Goal: Communication & Community: Answer question/provide support

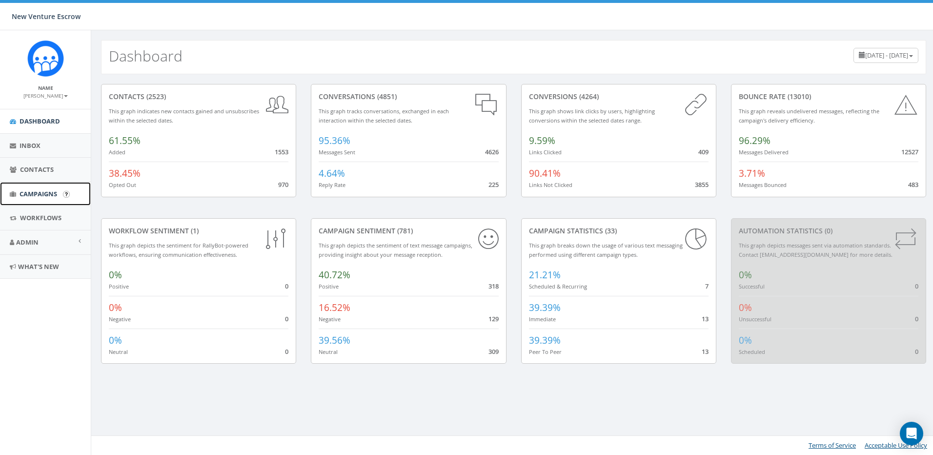
click at [54, 193] on span "Campaigns" at bounding box center [39, 193] width 38 height 9
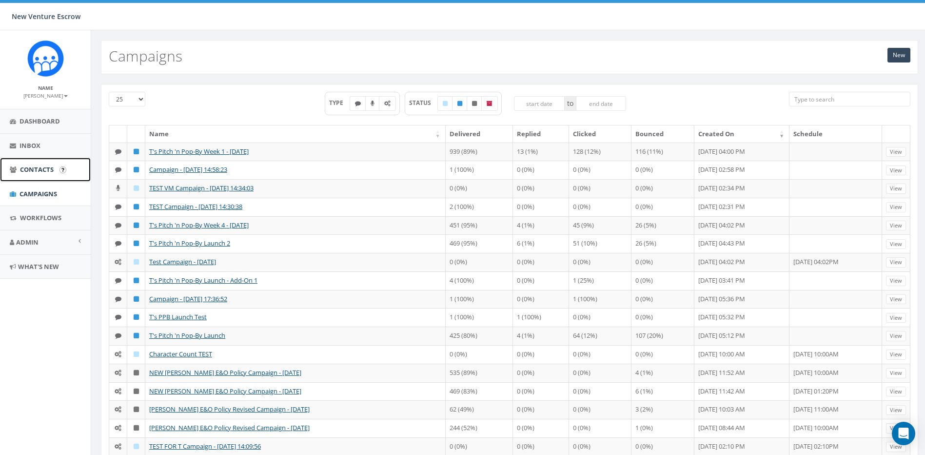
click at [52, 166] on span "Contacts" at bounding box center [37, 169] width 34 height 9
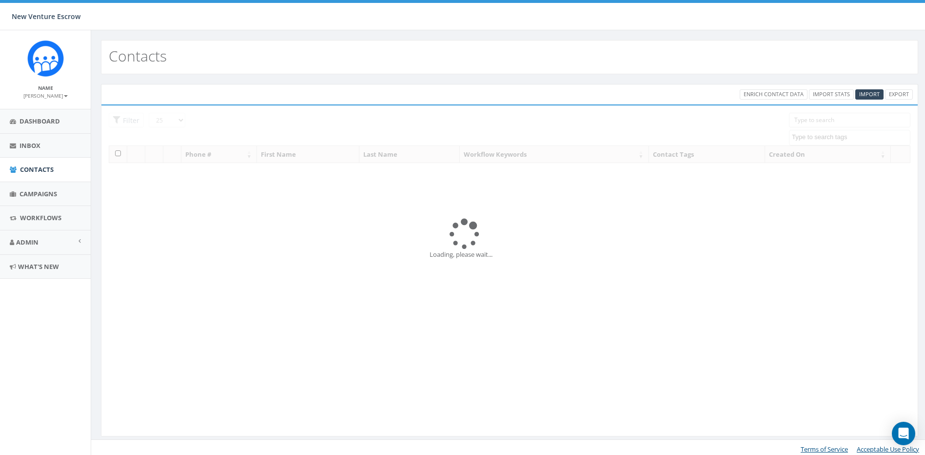
select select
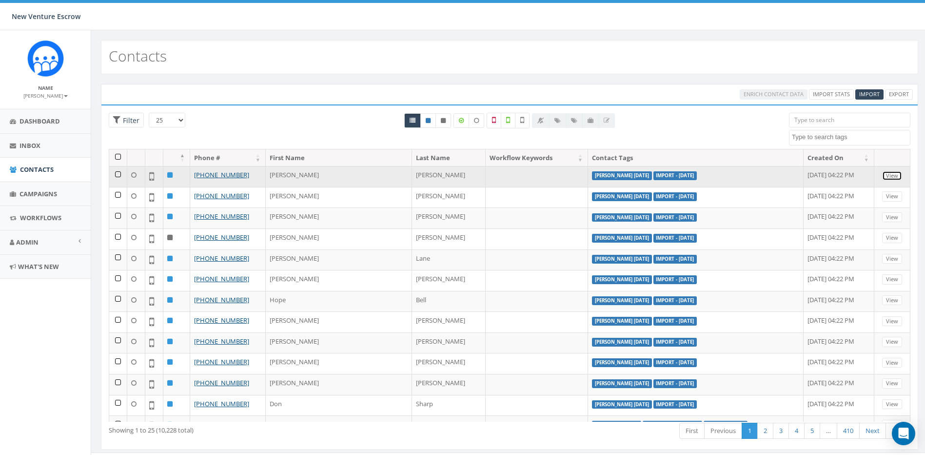
click at [893, 175] on link "View" at bounding box center [892, 176] width 20 height 10
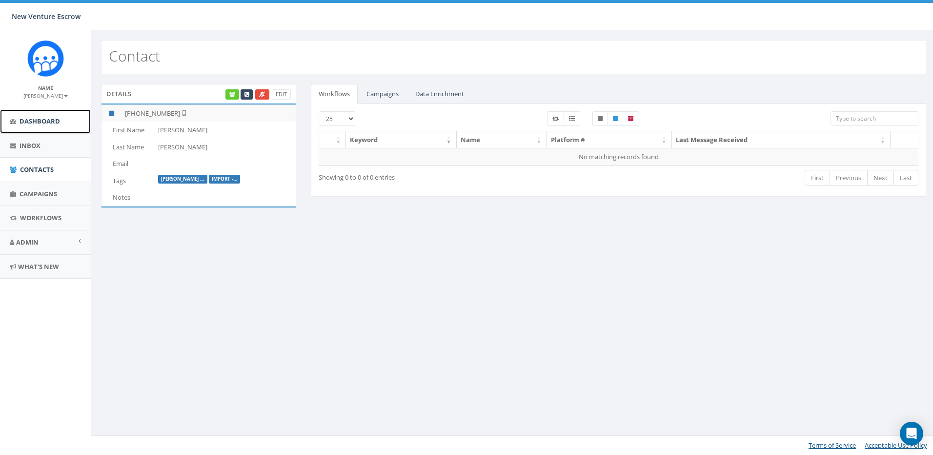
click at [44, 121] on span "Dashboard" at bounding box center [40, 121] width 40 height 9
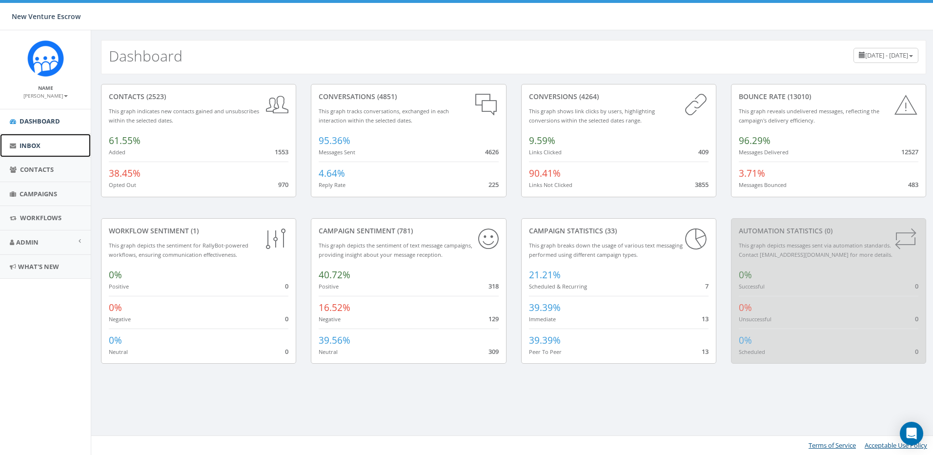
click at [58, 142] on link "Inbox" at bounding box center [45, 146] width 91 height 24
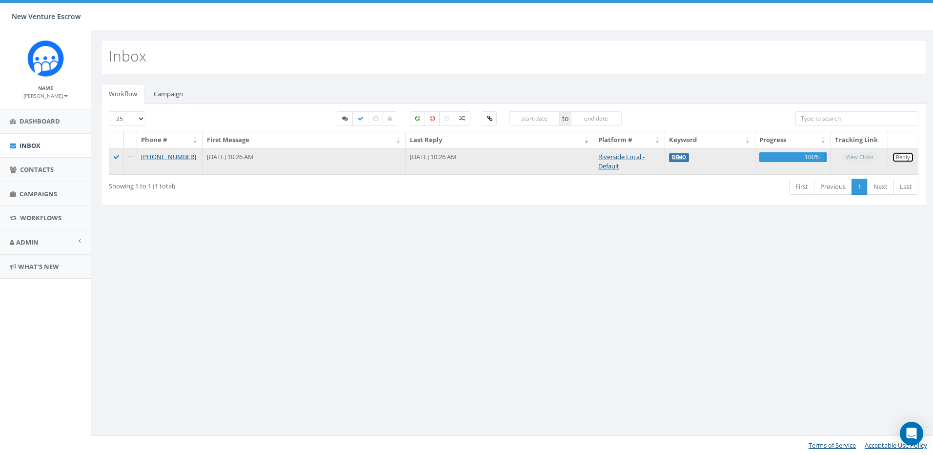
click at [899, 157] on link "Reply" at bounding box center [903, 157] width 22 height 10
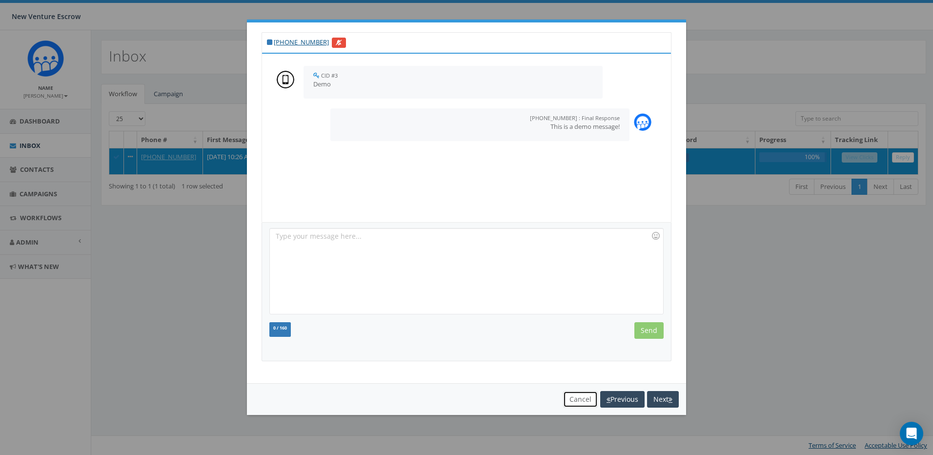
click at [587, 398] on button "Cancel" at bounding box center [580, 399] width 35 height 17
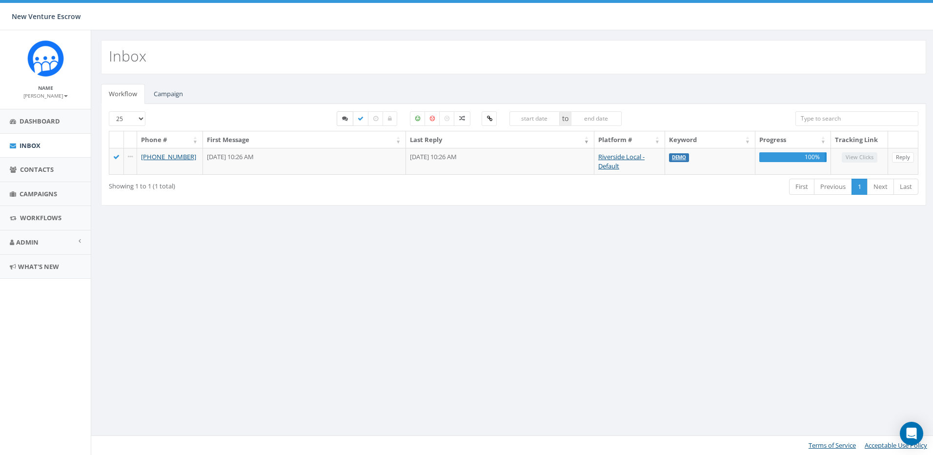
click at [342, 118] on icon at bounding box center [345, 119] width 6 height 6
checkbox input "true"
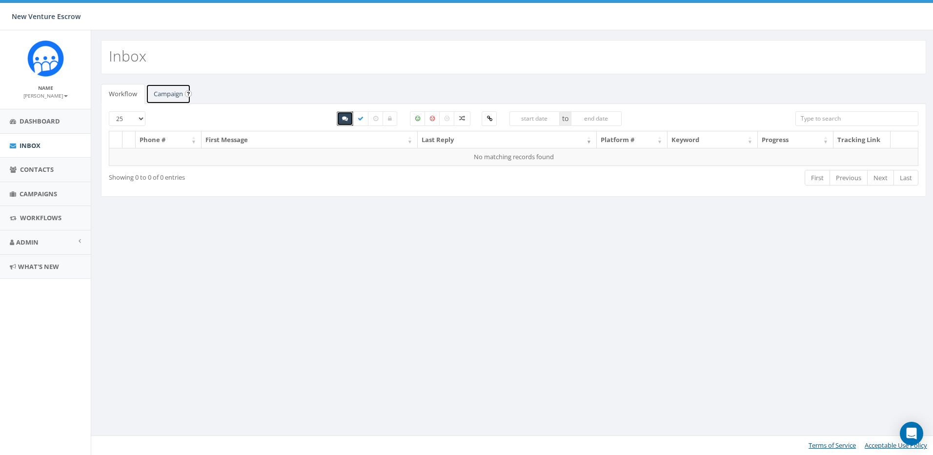
click at [166, 98] on link "Campaign" at bounding box center [168, 94] width 45 height 20
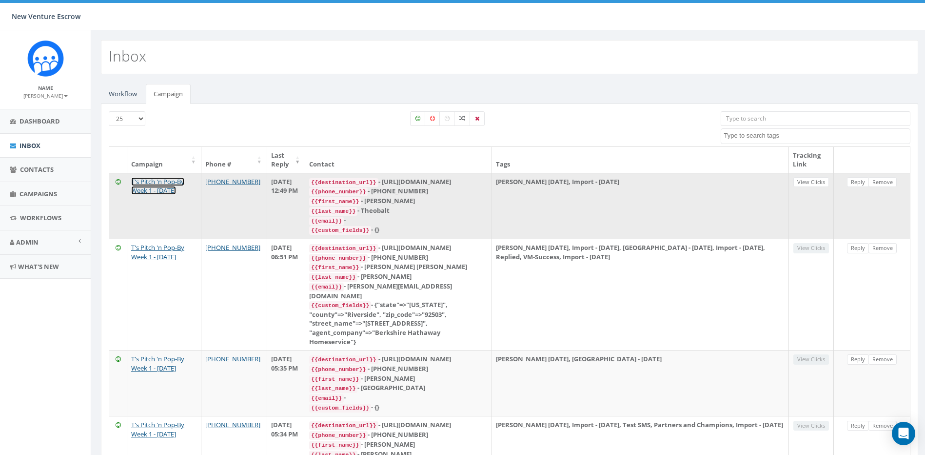
click at [141, 193] on link "T's Pitch 'n Pop-By Week 1 - [DATE]" at bounding box center [157, 186] width 53 height 18
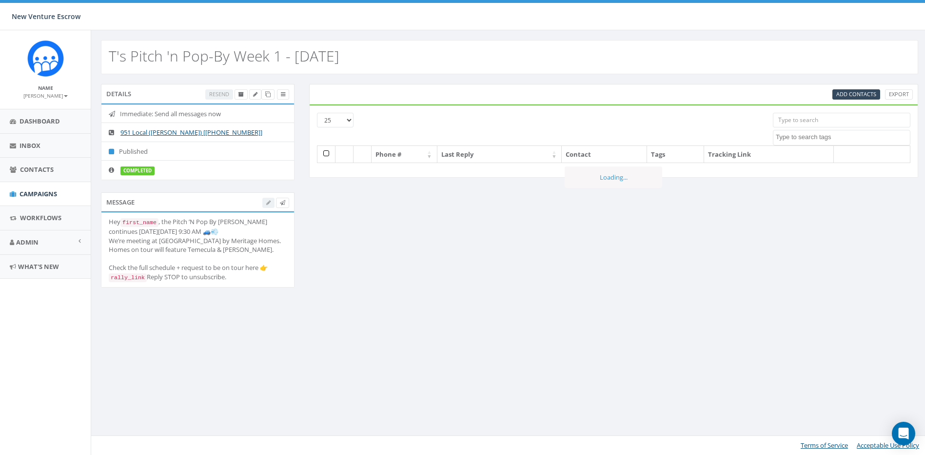
select select
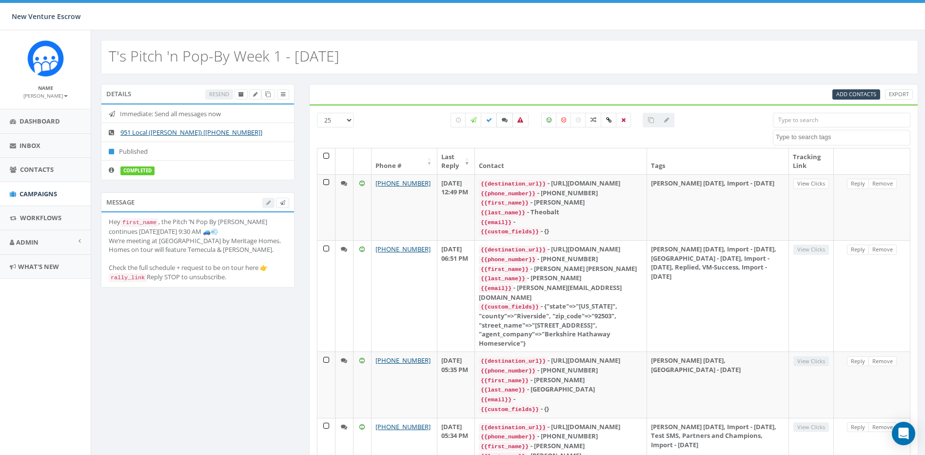
click at [502, 120] on icon at bounding box center [505, 120] width 6 height 6
checkbox input "true"
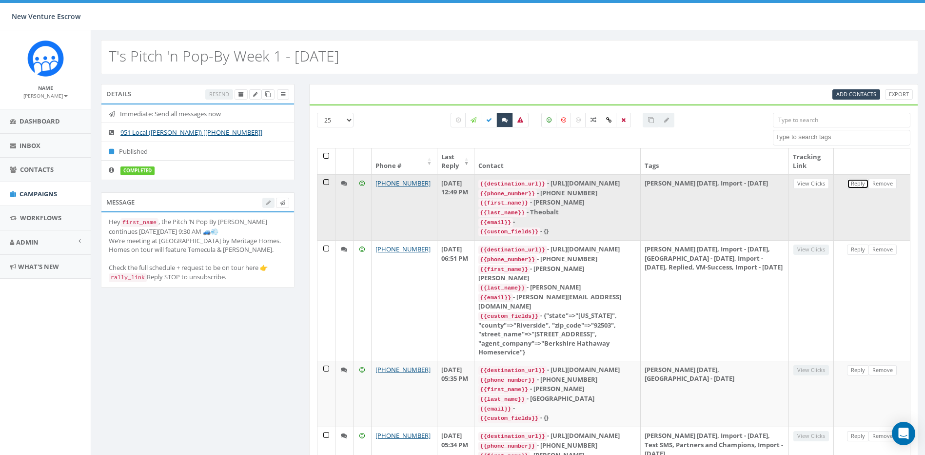
click at [857, 181] on link "Reply" at bounding box center [858, 184] width 22 height 10
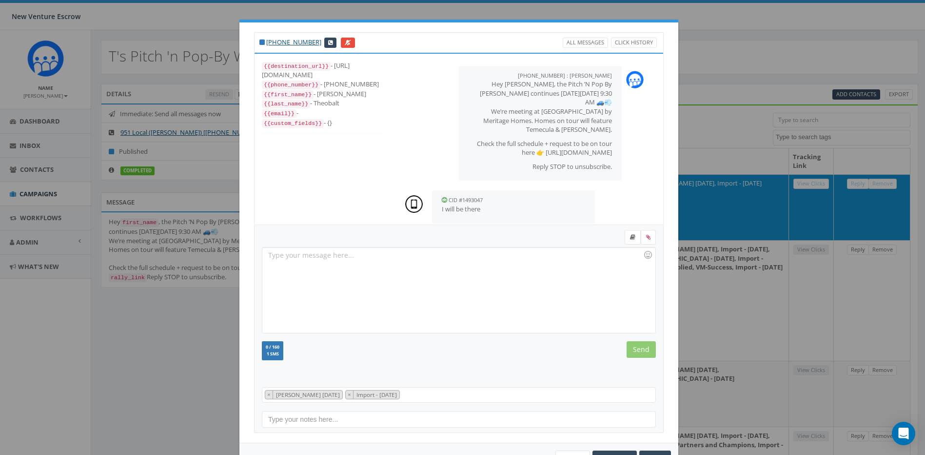
click at [717, 199] on div "[PHONE_NUMBER] All Messages Click History {{destination_url}} - [URL][DOMAIN_NA…" at bounding box center [462, 227] width 925 height 455
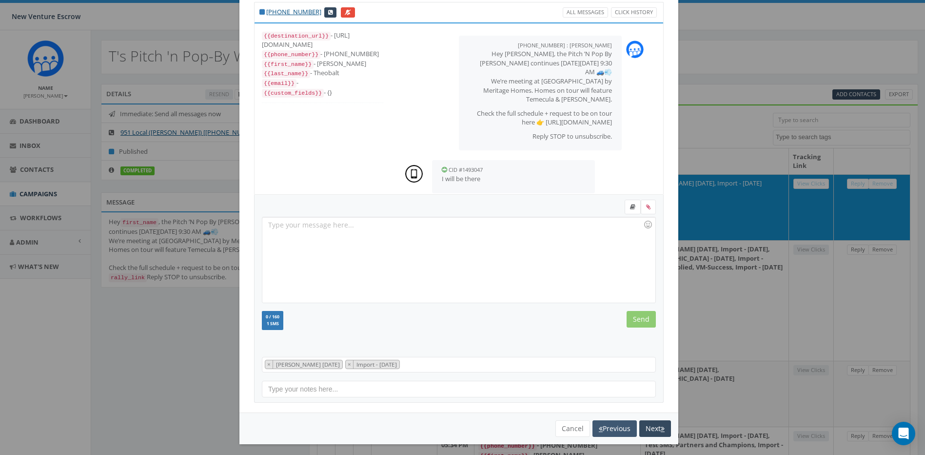
scroll to position [34, 0]
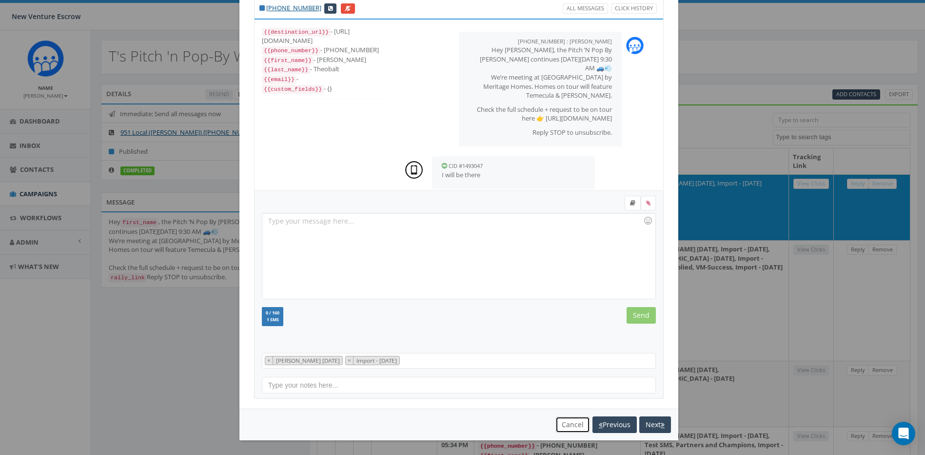
click at [570, 427] on button "Cancel" at bounding box center [573, 424] width 35 height 17
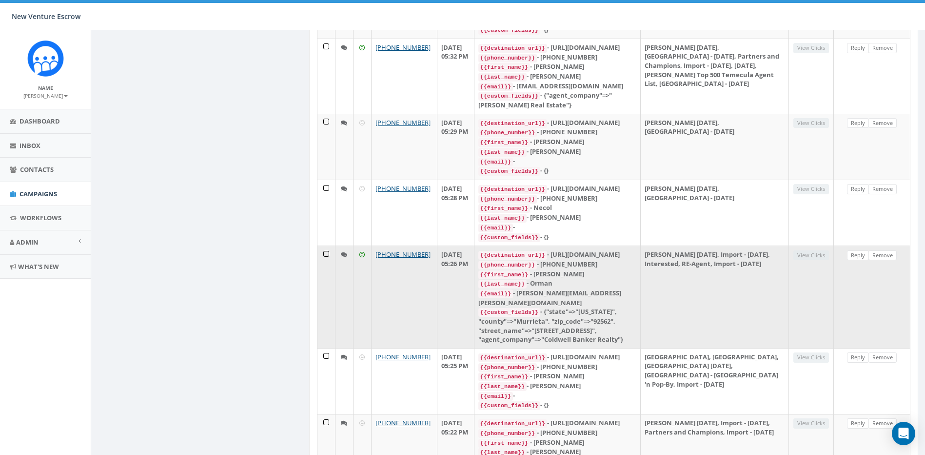
scroll to position [701, 0]
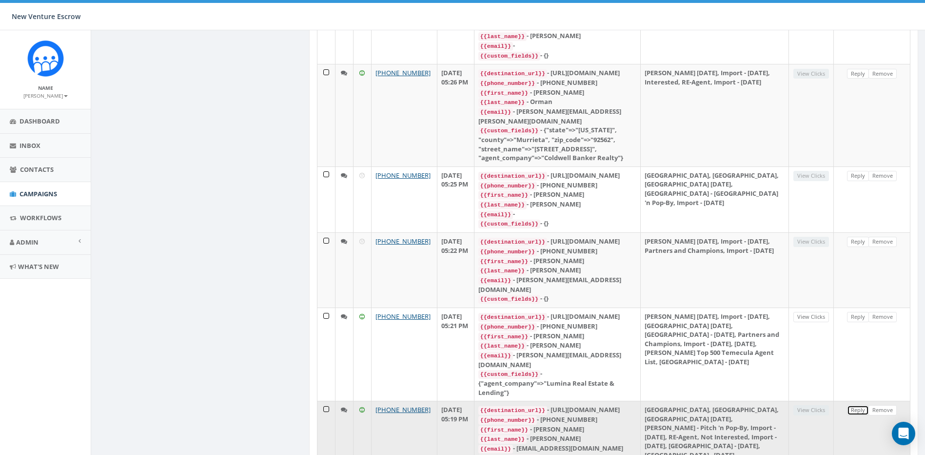
click at [859, 405] on link "Reply" at bounding box center [858, 410] width 22 height 10
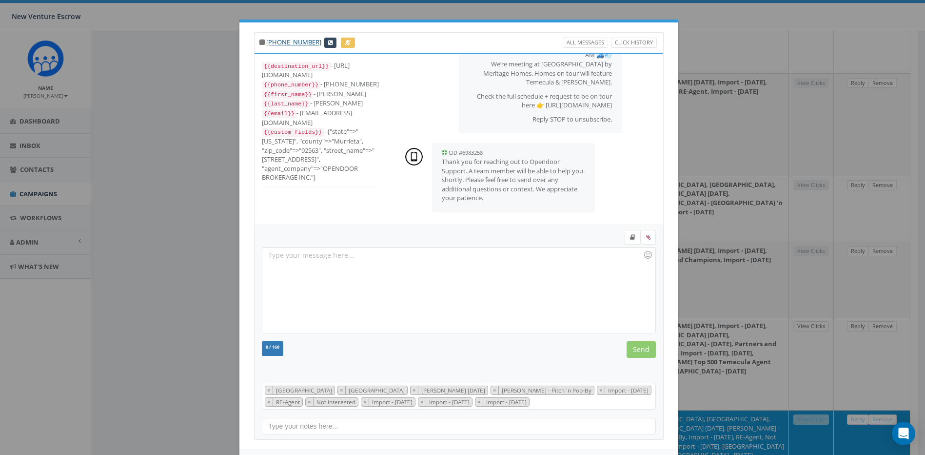
scroll to position [47, 0]
click at [750, 212] on div "[PHONE_NUMBER] All Messages Click History {{destination_url}} - [URL][DOMAIN_NA…" at bounding box center [462, 227] width 925 height 455
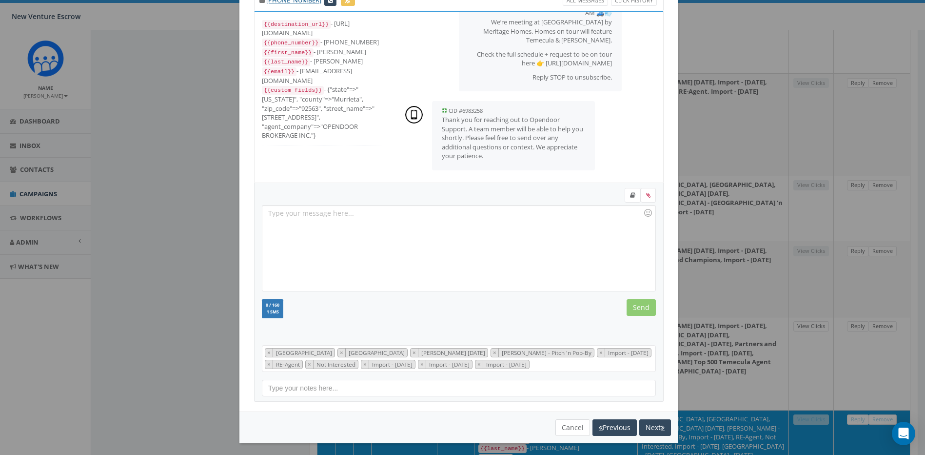
scroll to position [45, 0]
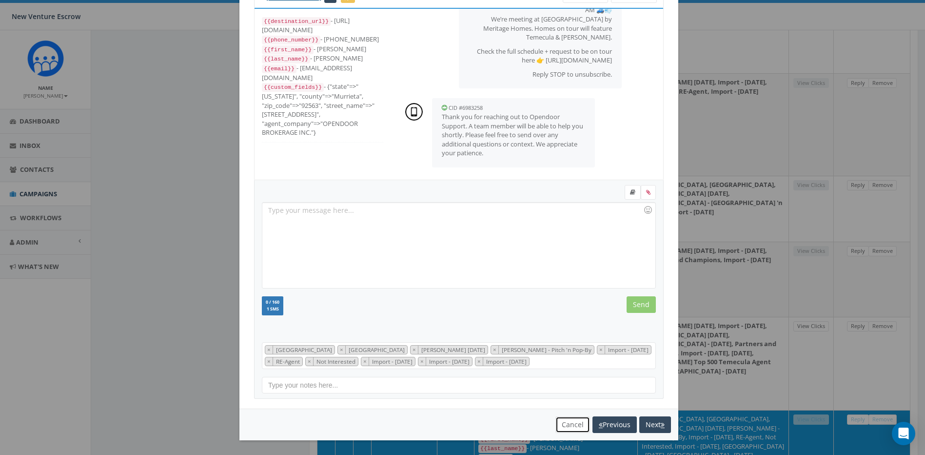
click at [577, 428] on button "Cancel" at bounding box center [573, 424] width 35 height 17
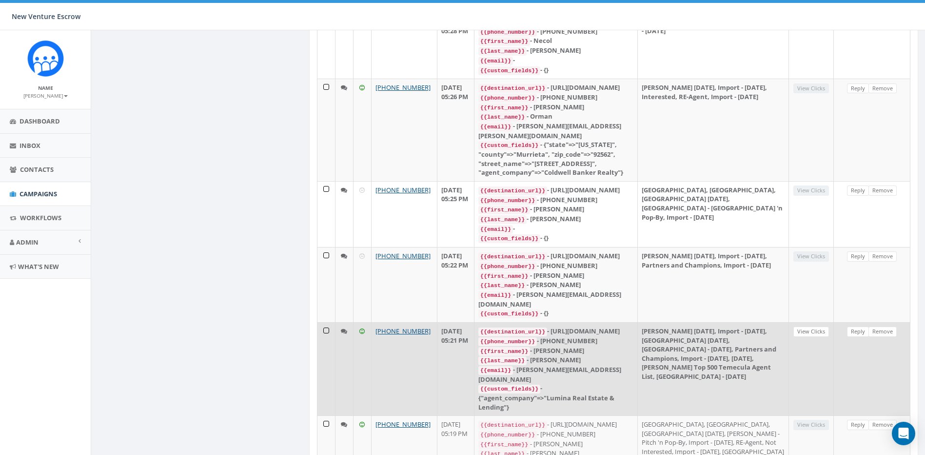
scroll to position [692, 0]
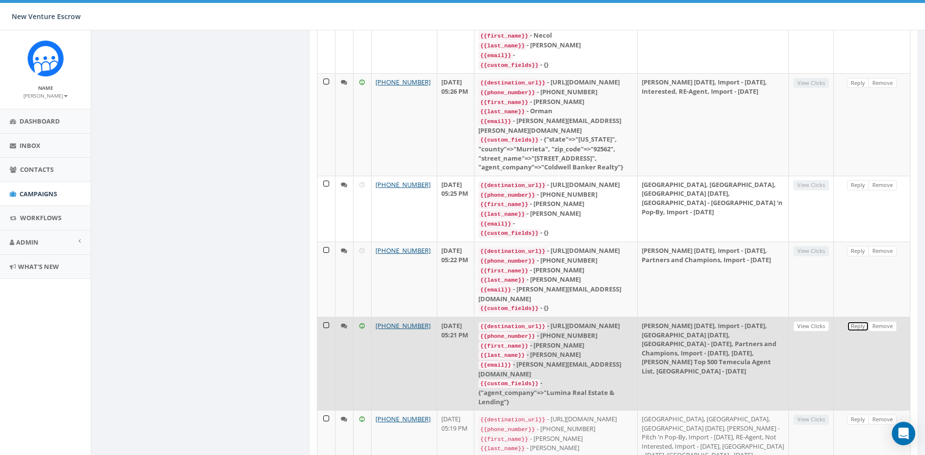
click at [856, 321] on link "Reply" at bounding box center [858, 326] width 22 height 10
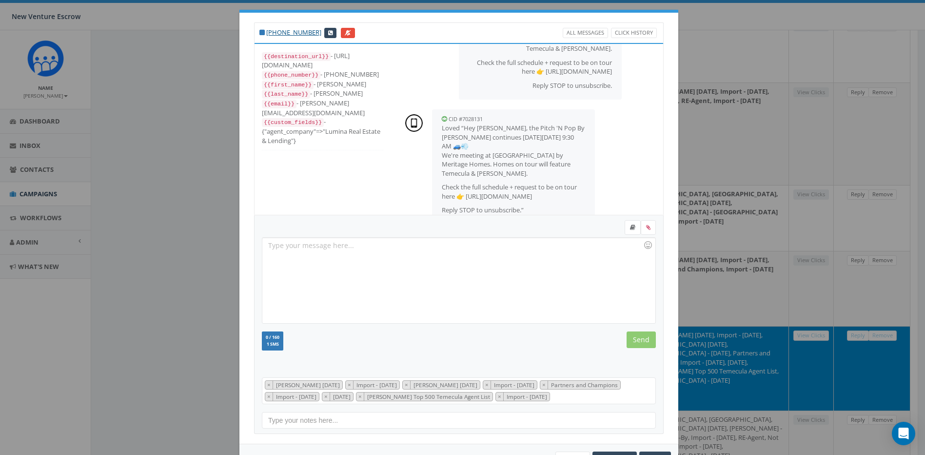
scroll to position [41, 0]
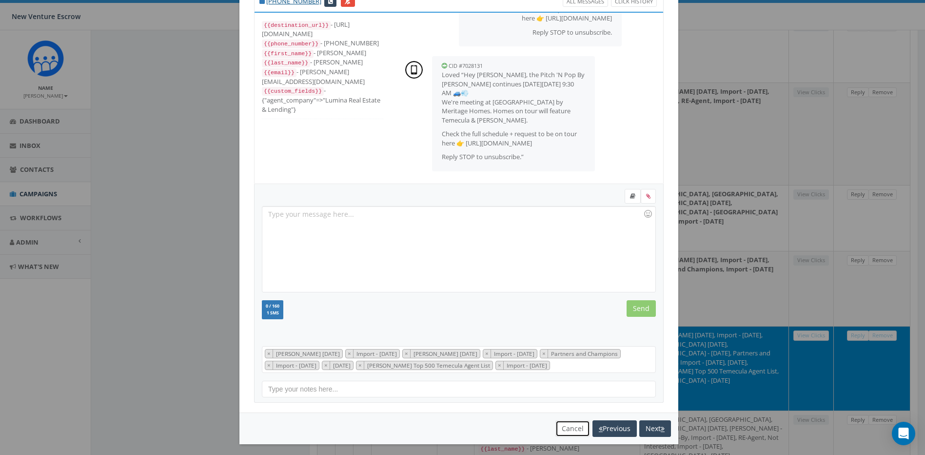
click at [574, 426] on button "Cancel" at bounding box center [573, 428] width 35 height 17
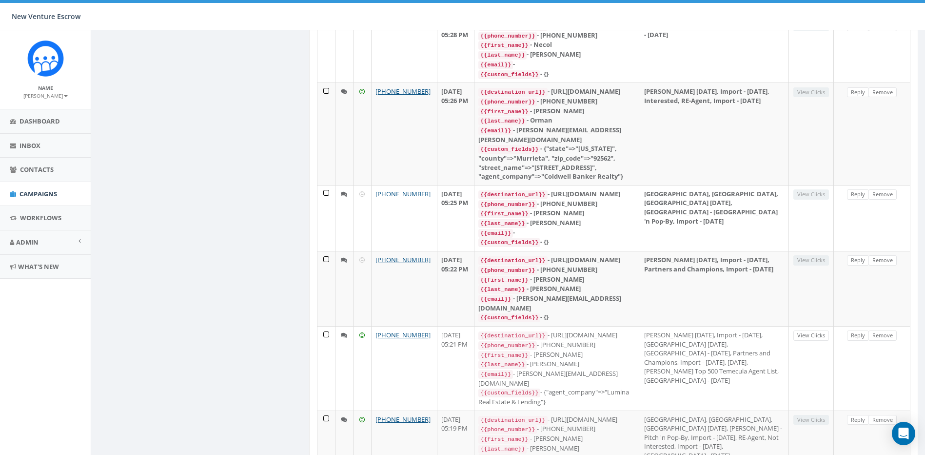
scroll to position [0, 0]
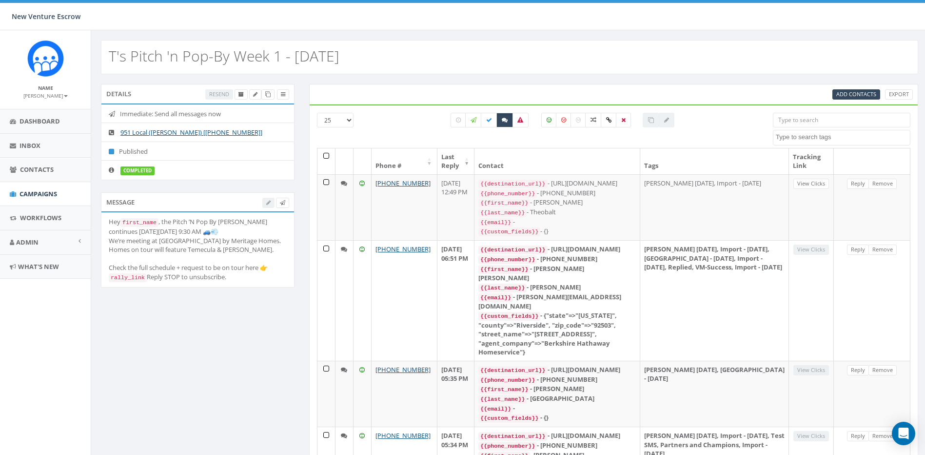
click at [859, 195] on td "Reply Remove" at bounding box center [872, 207] width 77 height 66
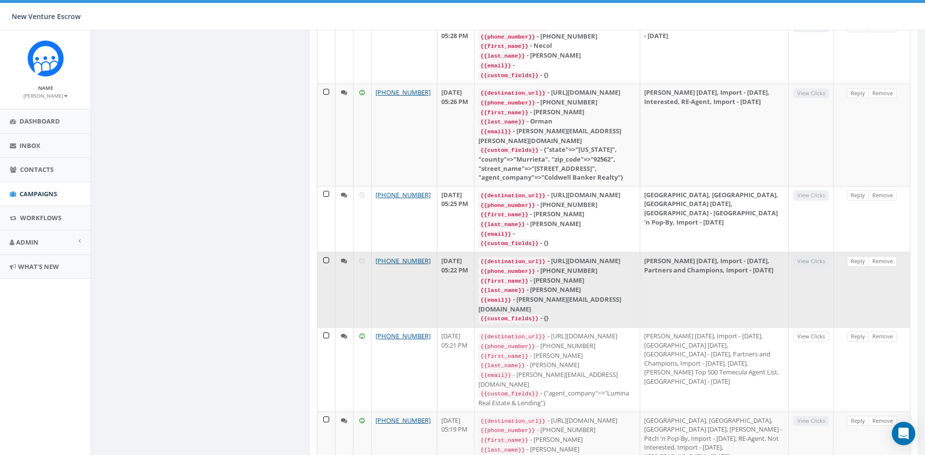
scroll to position [683, 0]
click at [856, 255] on link "Reply" at bounding box center [858, 260] width 22 height 10
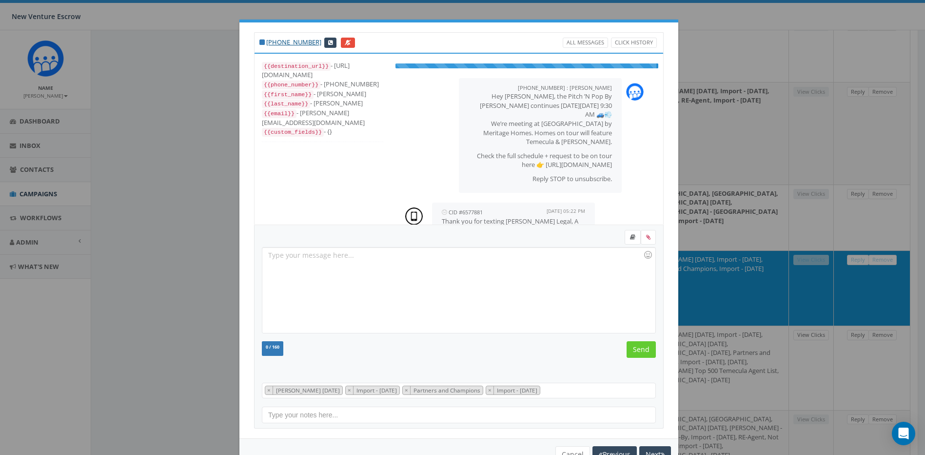
scroll to position [0, 0]
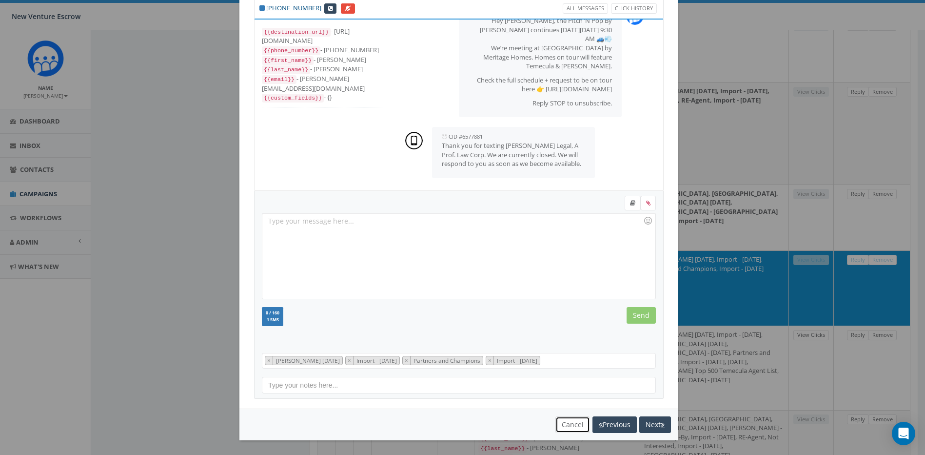
click at [575, 424] on button "Cancel" at bounding box center [573, 424] width 35 height 17
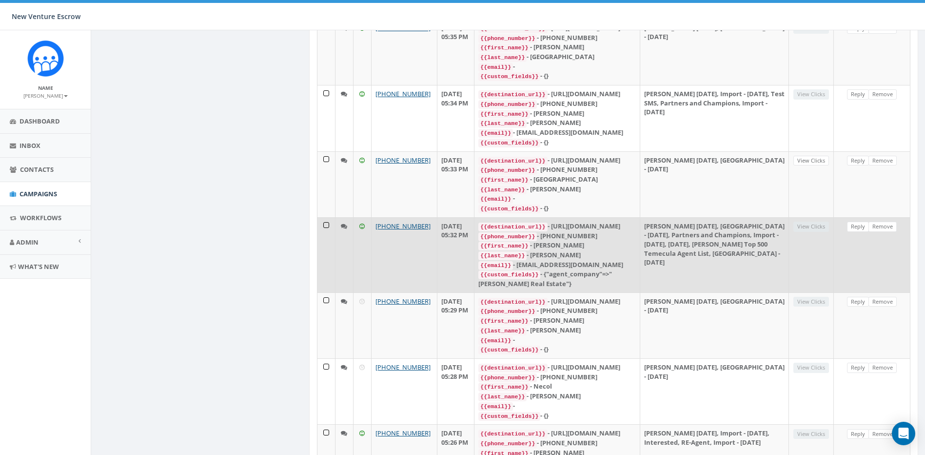
click at [857, 217] on td "Reply Remove" at bounding box center [872, 254] width 77 height 75
click at [856, 221] on link "Reply" at bounding box center [858, 226] width 22 height 10
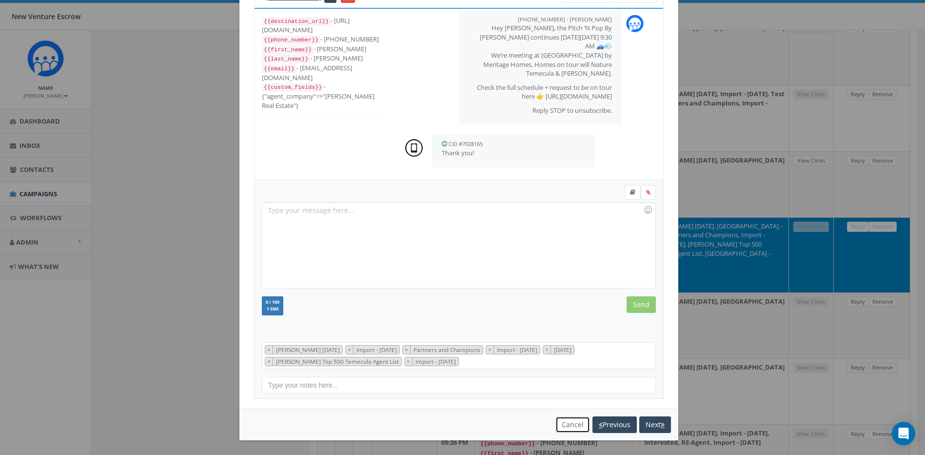
click at [571, 425] on button "Cancel" at bounding box center [573, 424] width 35 height 17
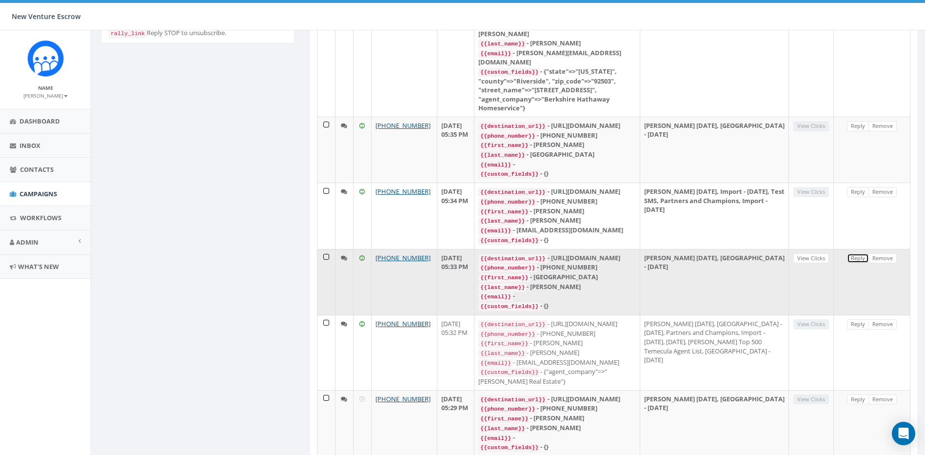
click at [857, 253] on link "Reply" at bounding box center [858, 258] width 22 height 10
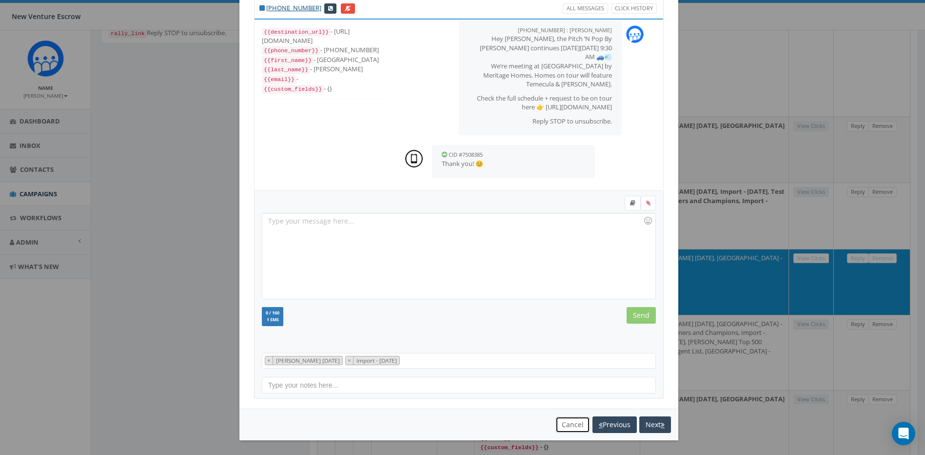
click at [559, 418] on button "Cancel" at bounding box center [573, 424] width 35 height 17
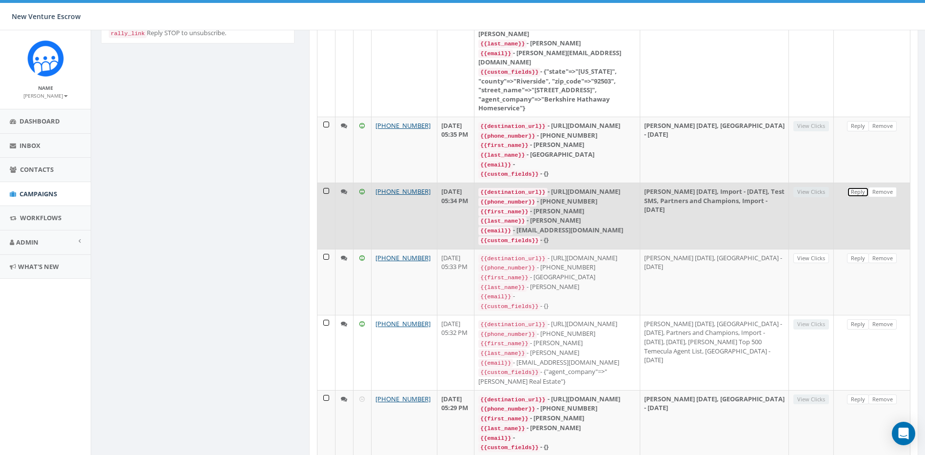
click at [852, 187] on link "Reply" at bounding box center [858, 192] width 22 height 10
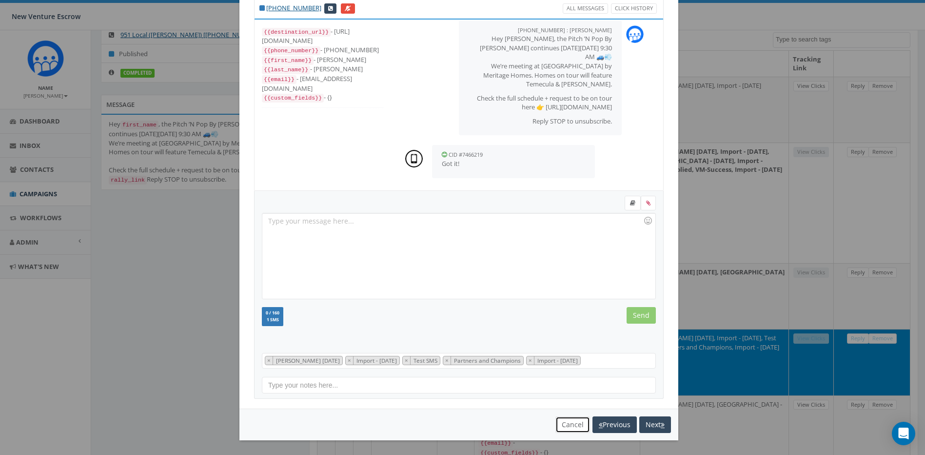
click at [567, 427] on button "Cancel" at bounding box center [573, 424] width 35 height 17
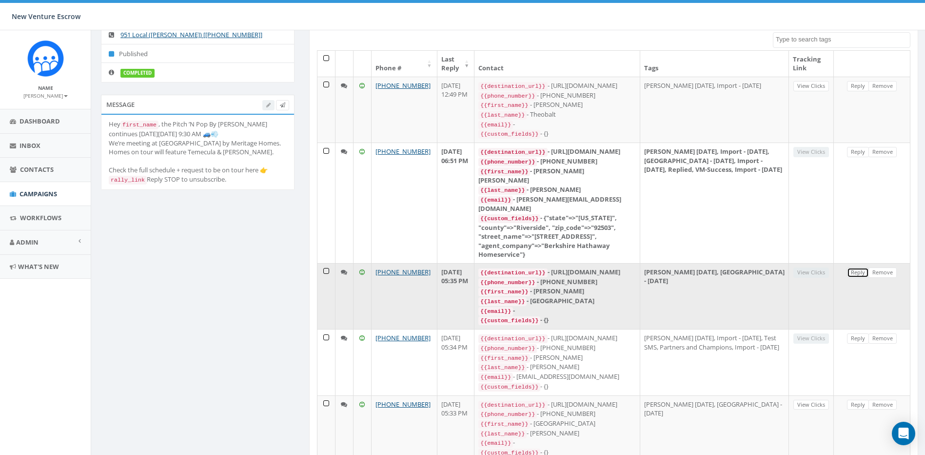
click at [855, 267] on link "Reply" at bounding box center [858, 272] width 22 height 10
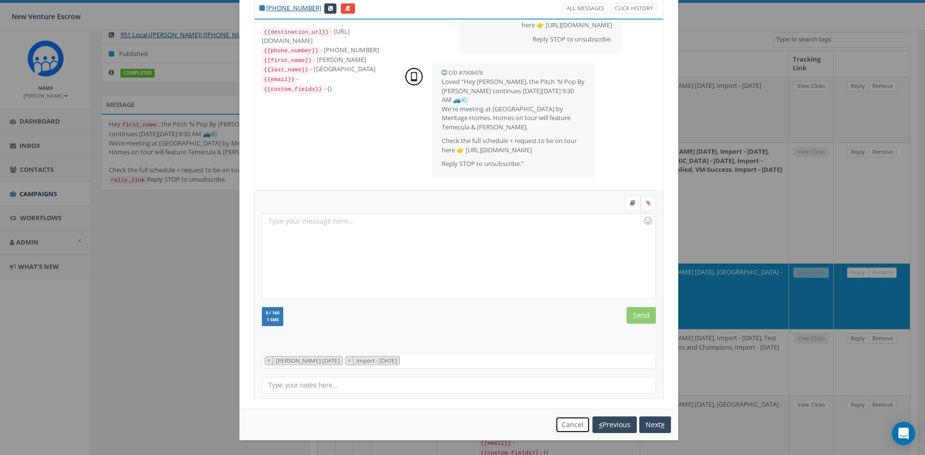
click at [570, 421] on button "Cancel" at bounding box center [573, 424] width 35 height 17
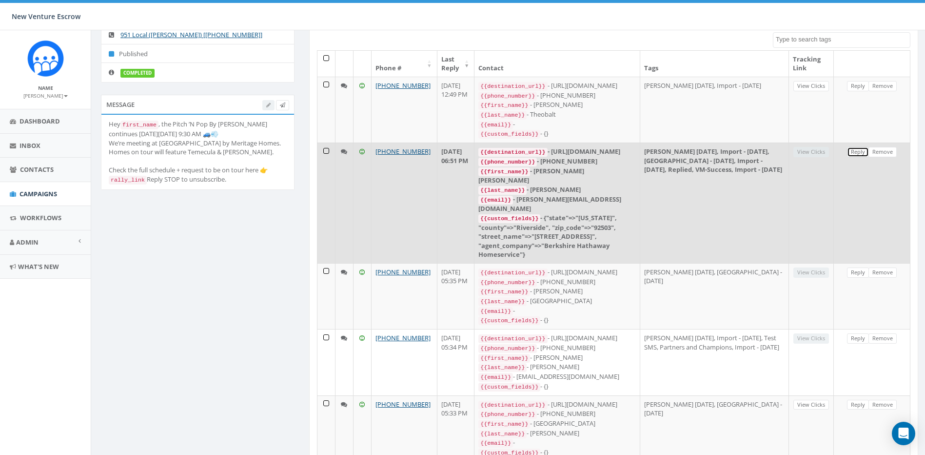
click at [853, 149] on link "Reply" at bounding box center [858, 152] width 22 height 10
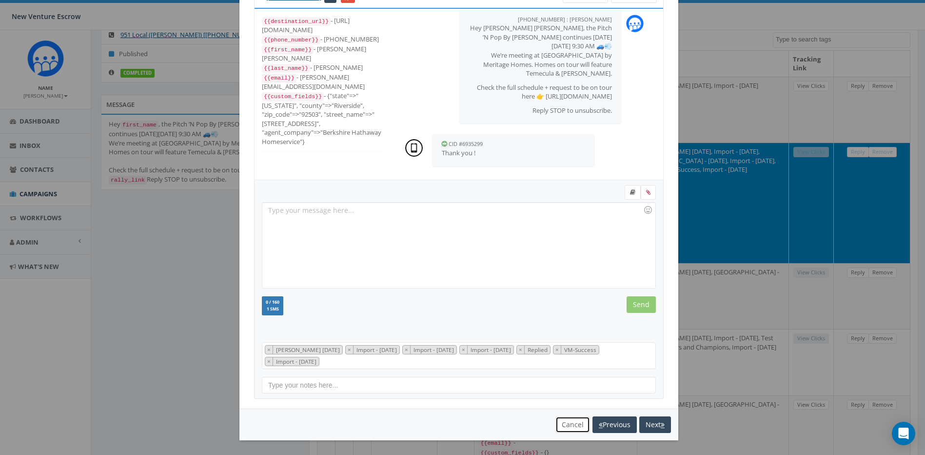
click at [556, 423] on button "Cancel" at bounding box center [573, 424] width 35 height 17
